Goal: Book appointment/travel/reservation

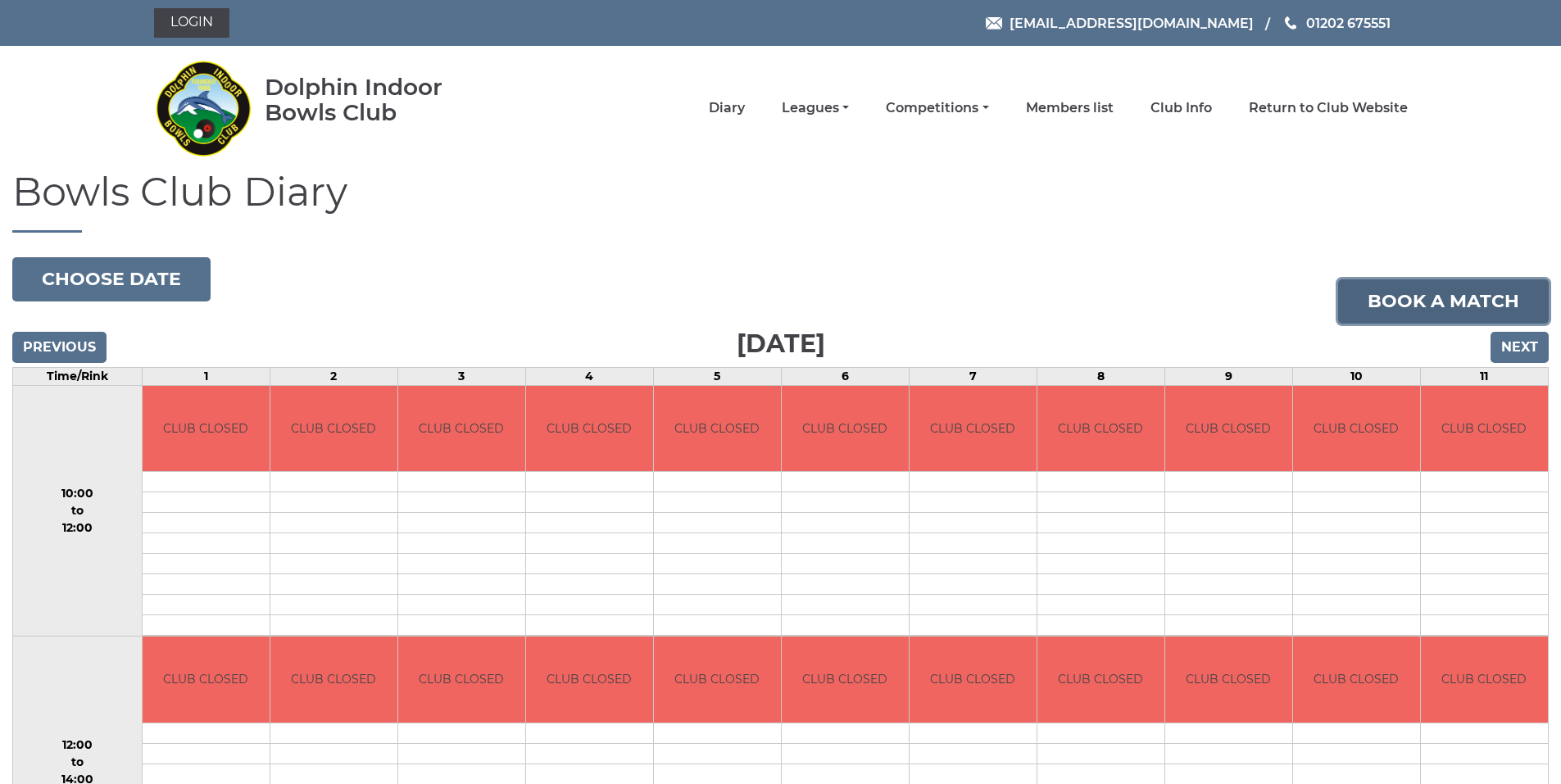
click at [1461, 304] on link "Book a match" at bounding box center [1443, 301] width 211 height 44
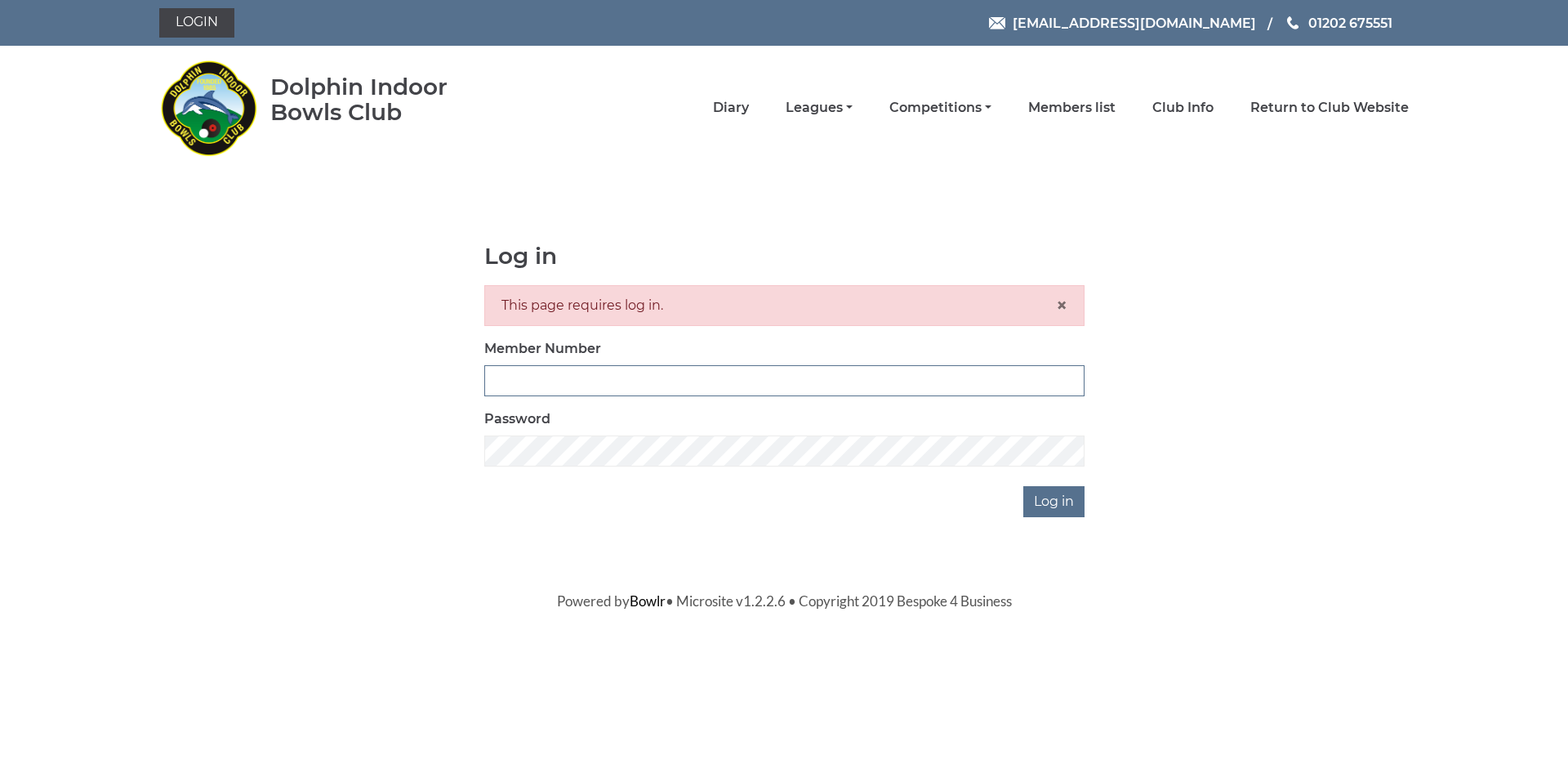
type input "2209"
click at [698, 306] on div "This page requires log in. ×" at bounding box center [784, 306] width 600 height 41
click at [1055, 499] on input "Log in" at bounding box center [1054, 501] width 61 height 31
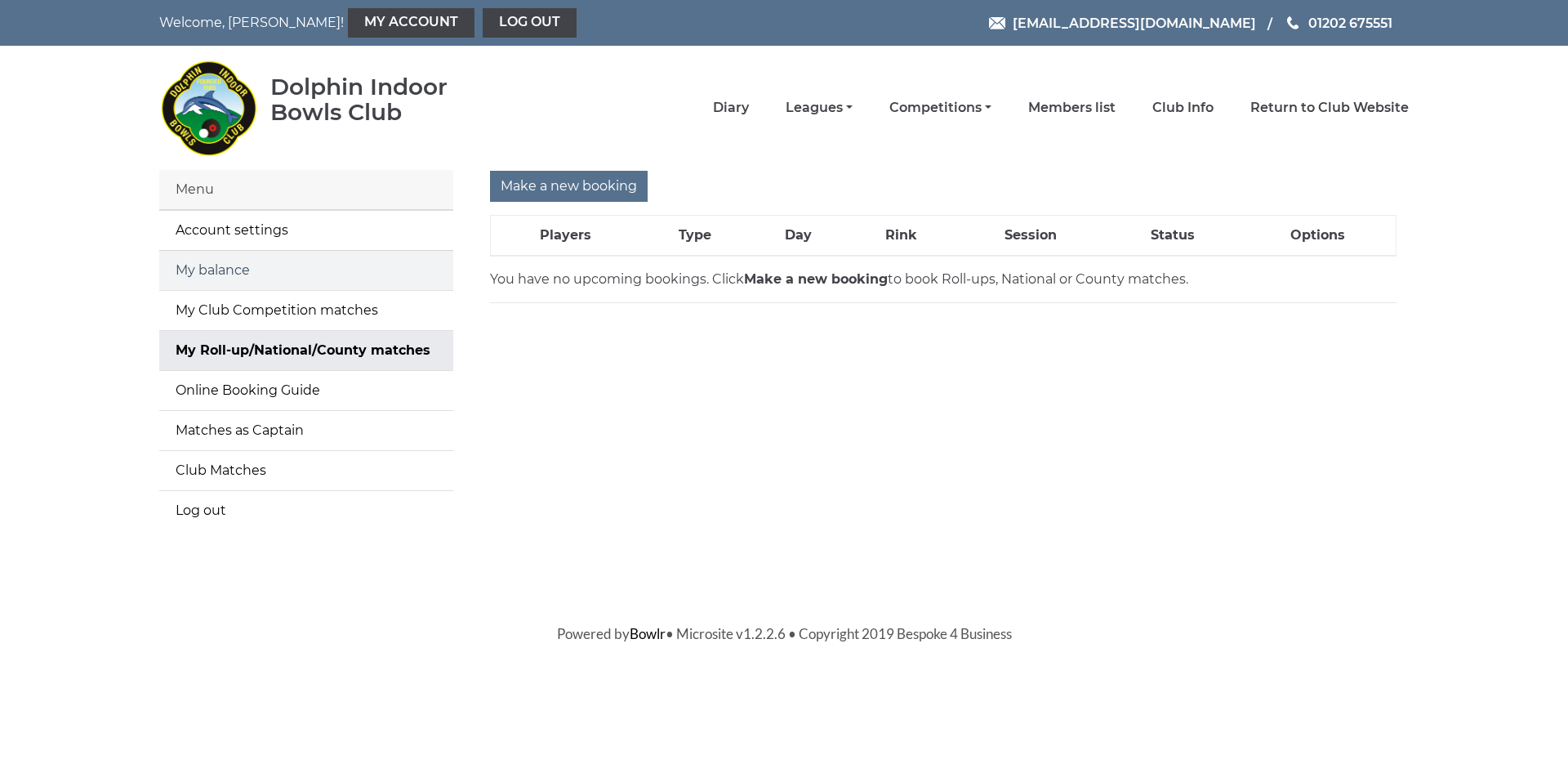
click at [257, 275] on link "My balance" at bounding box center [306, 270] width 294 height 39
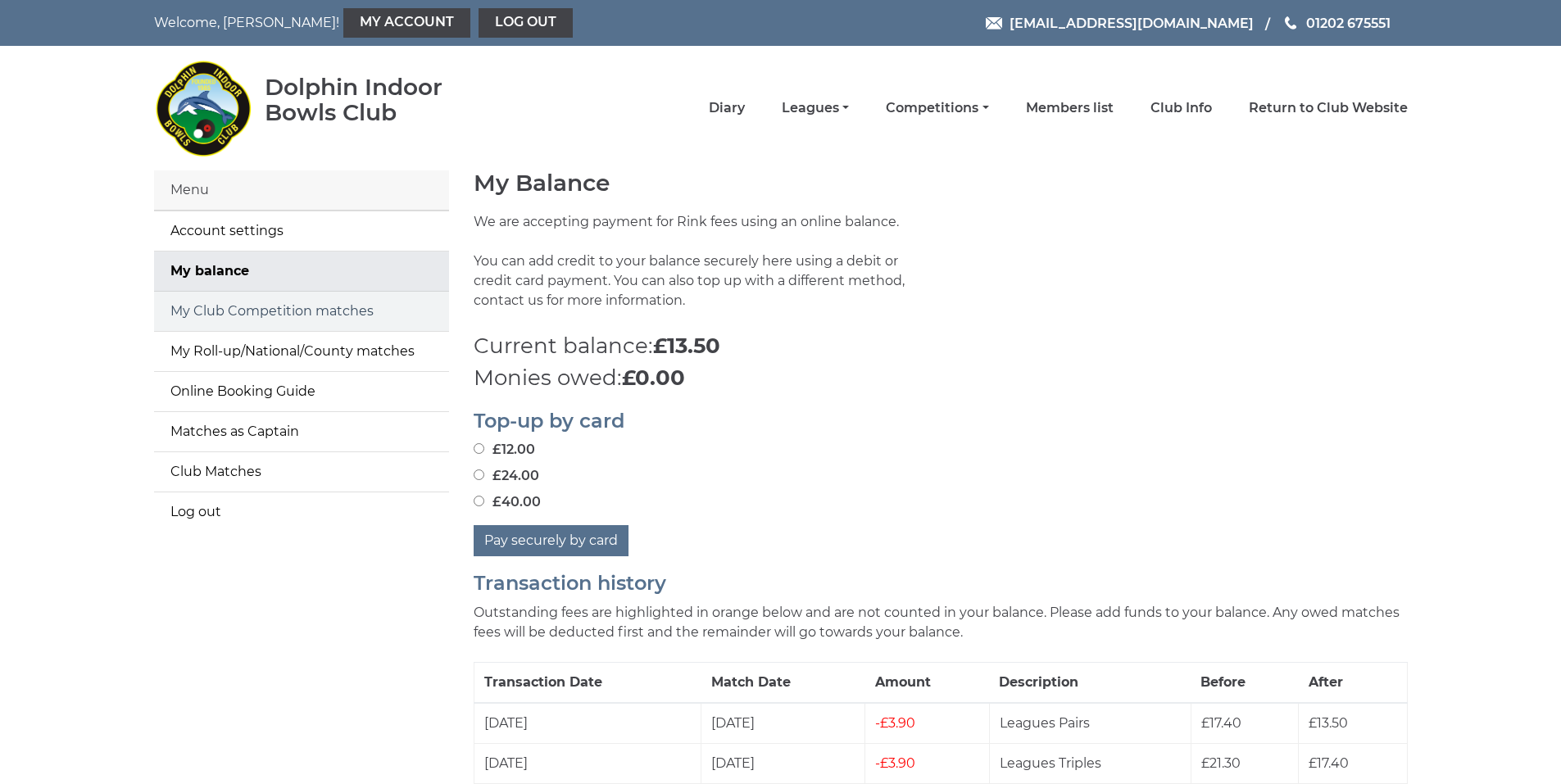
click at [286, 307] on link "My Club Competition matches" at bounding box center [301, 311] width 295 height 39
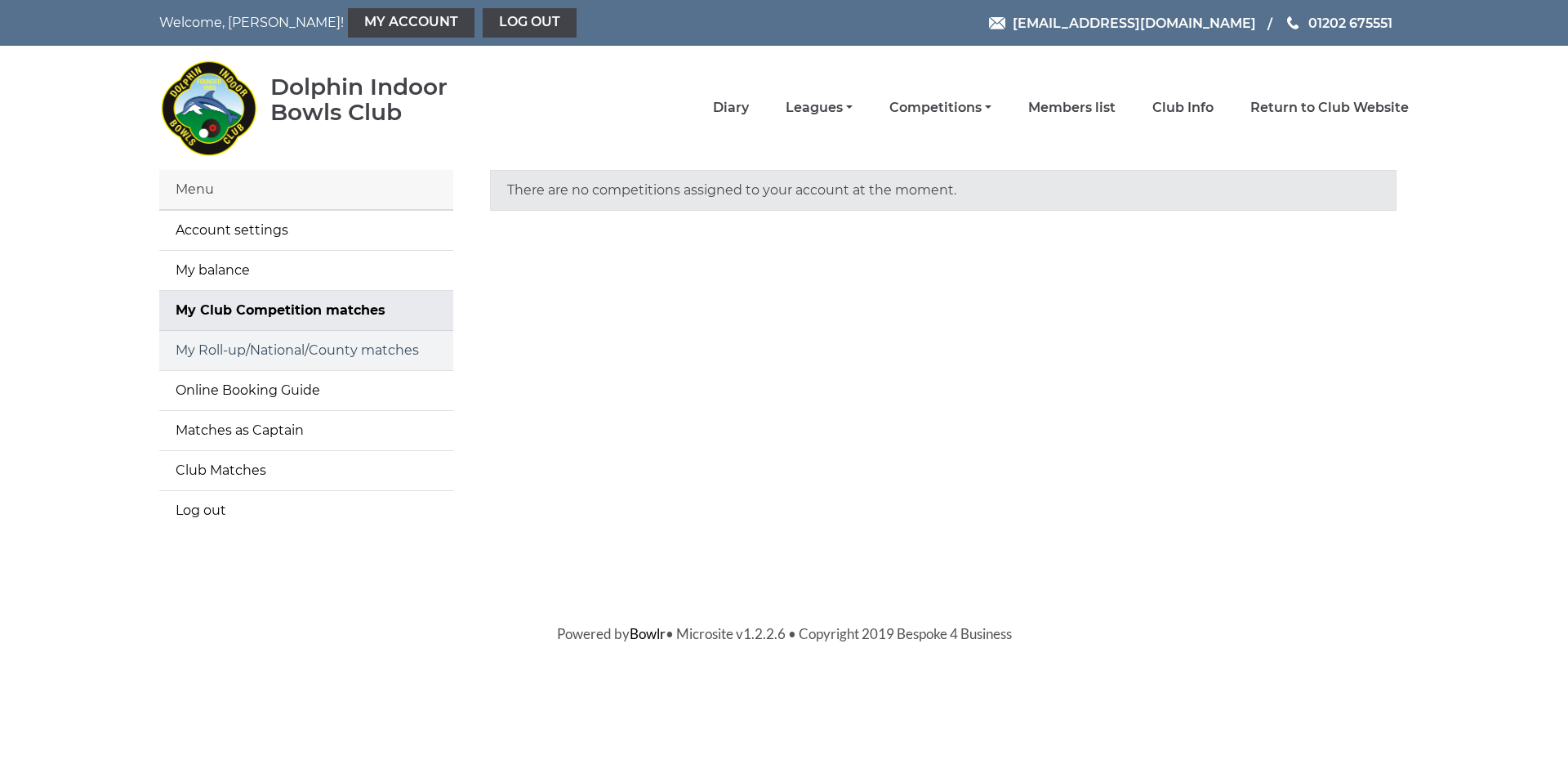
click at [275, 350] on link "My Roll-up/National/County matches" at bounding box center [306, 350] width 294 height 39
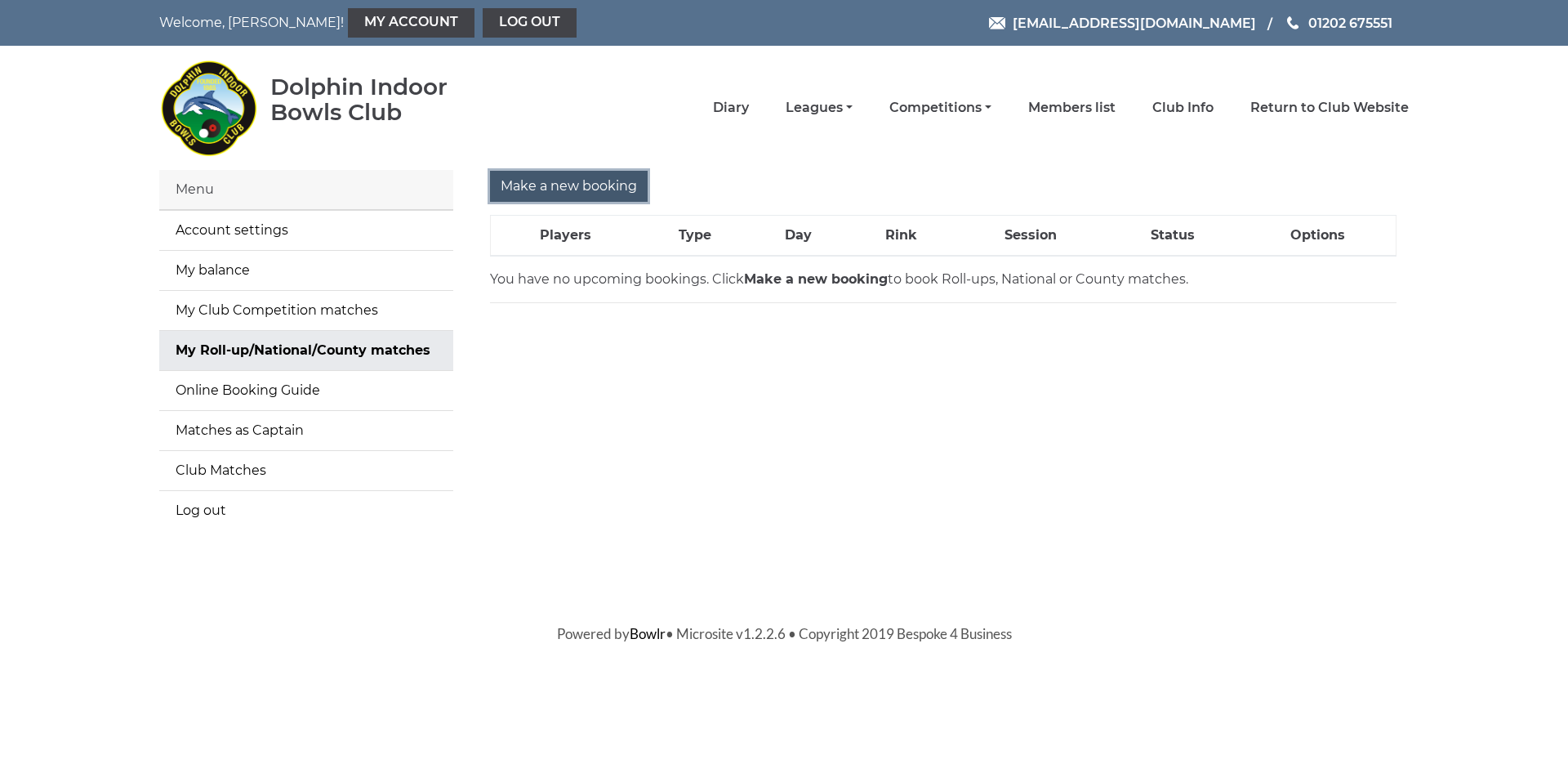
click at [595, 186] on input "Make a new booking" at bounding box center [568, 186] width 158 height 31
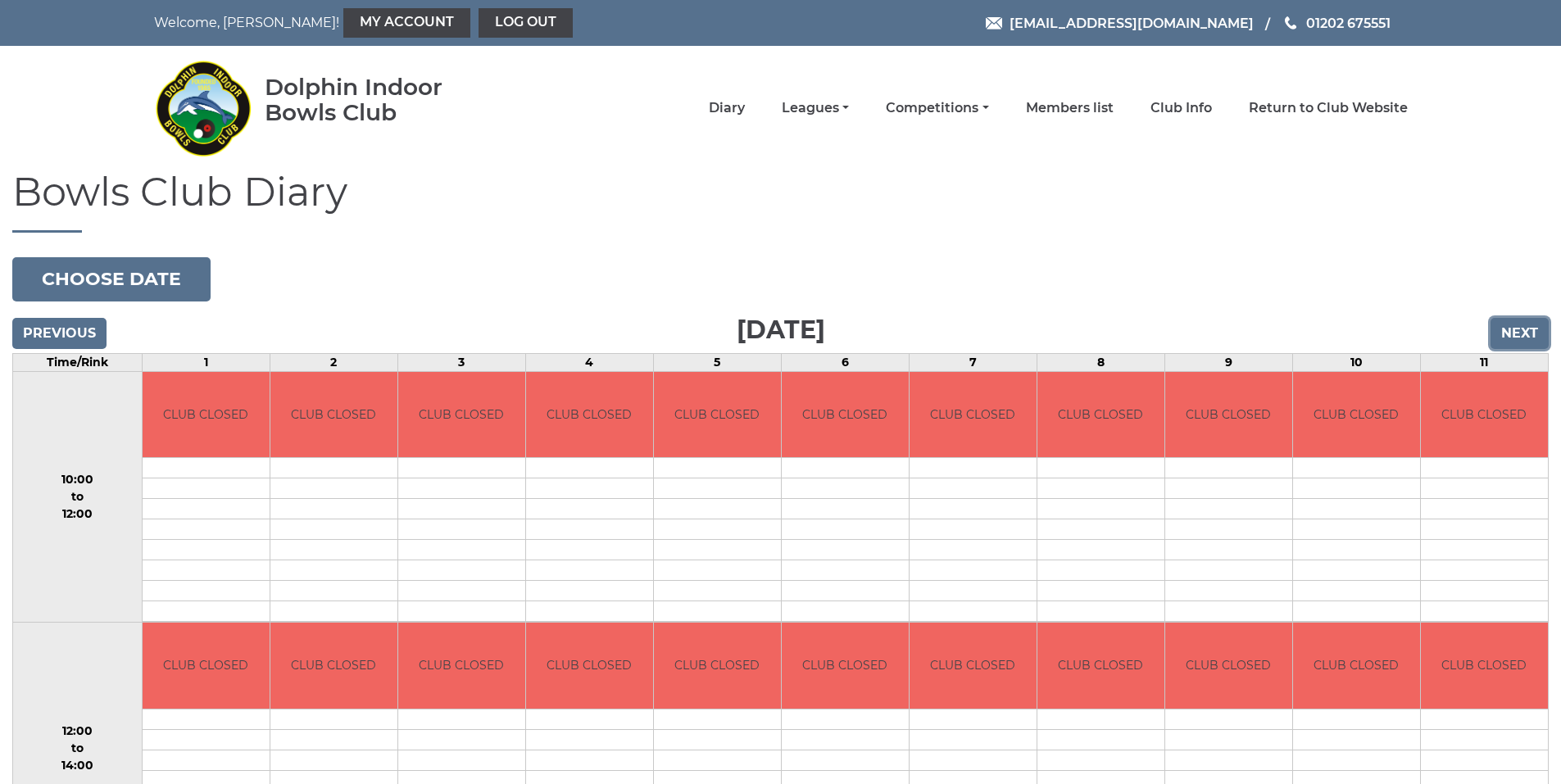
click at [1514, 335] on input "Next" at bounding box center [1519, 333] width 58 height 31
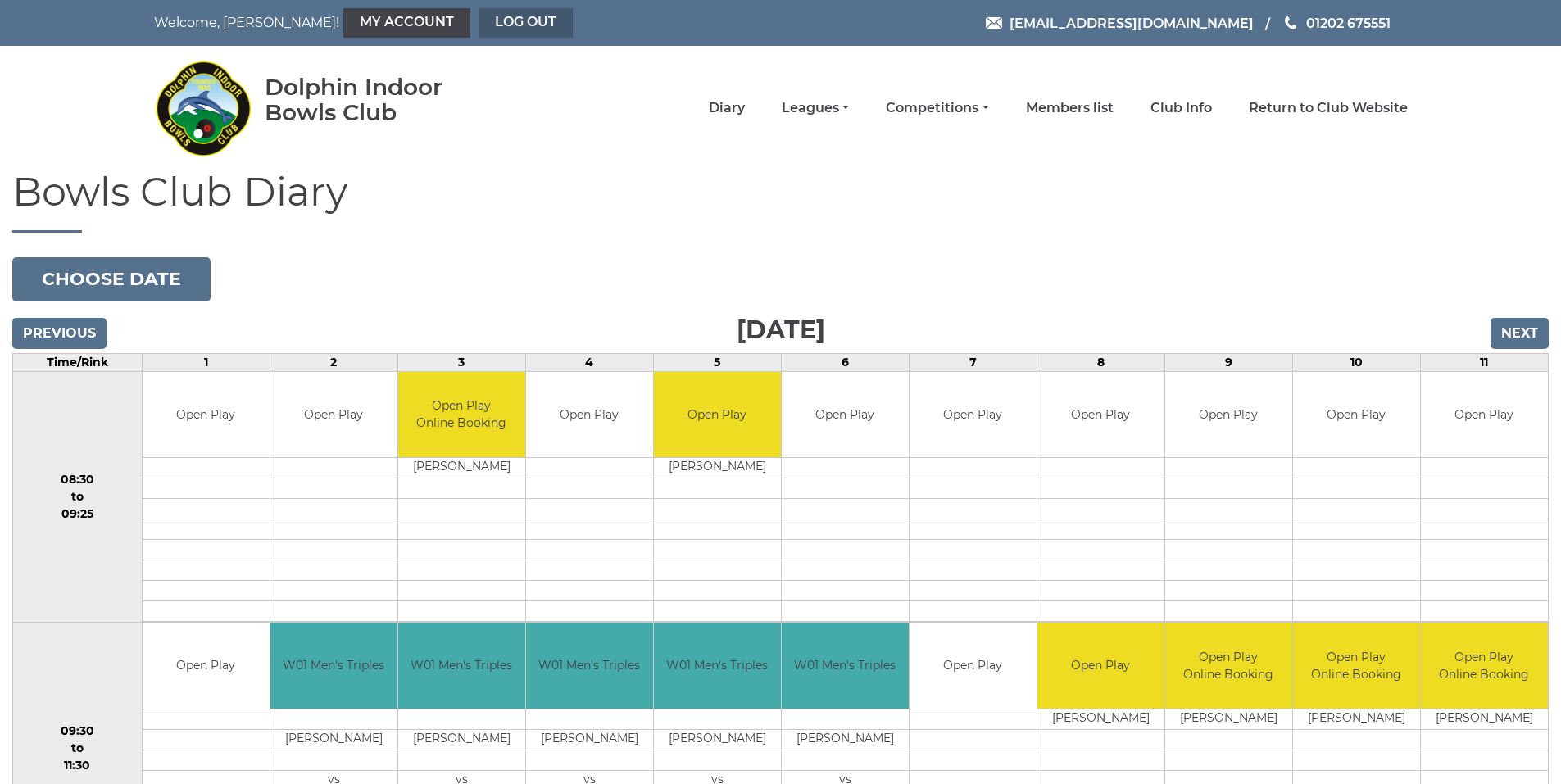
click at [479, 18] on link "Log out" at bounding box center [526, 22] width 94 height 29
